Goal: Navigation & Orientation: Find specific page/section

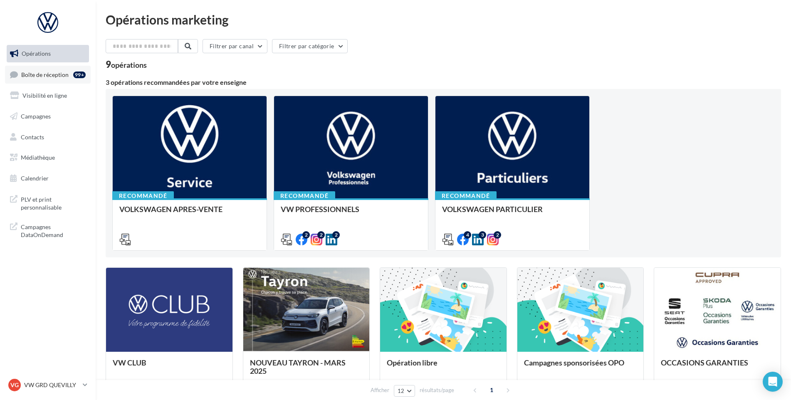
click at [48, 77] on span "Boîte de réception" at bounding box center [44, 74] width 47 height 7
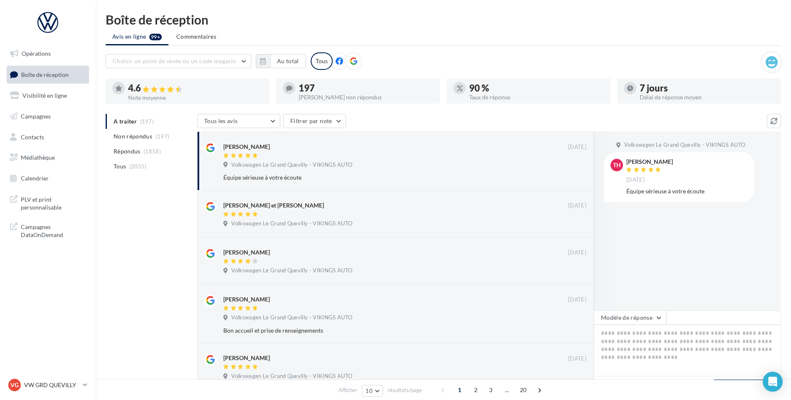
click at [56, 376] on nav "Opérations Boîte de réception Visibilité en ligne Campagnes Contacts Médiathèqu…" at bounding box center [48, 200] width 96 height 400
click at [56, 379] on div "VG VW GRD QUEVILLY vw-leg-vau" at bounding box center [43, 385] width 71 height 12
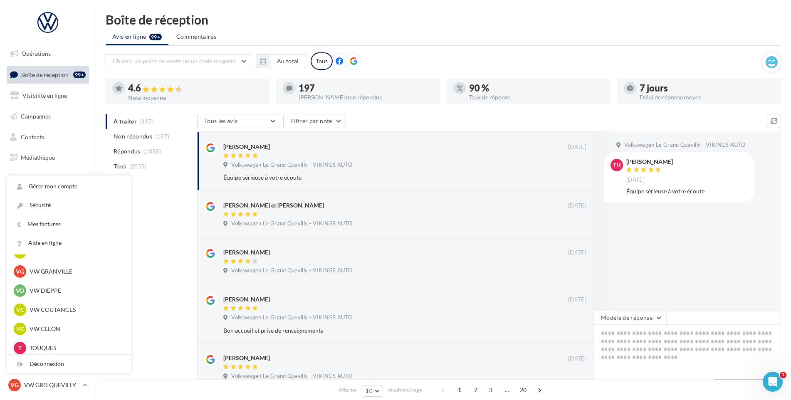
scroll to position [208, 0]
drag, startPoint x: 57, startPoint y: 329, endPoint x: 140, endPoint y: 313, distance: 83.8
click at [57, 329] on p "VW CLEON" at bounding box center [75, 328] width 91 height 8
